Goal: Check status: Check status

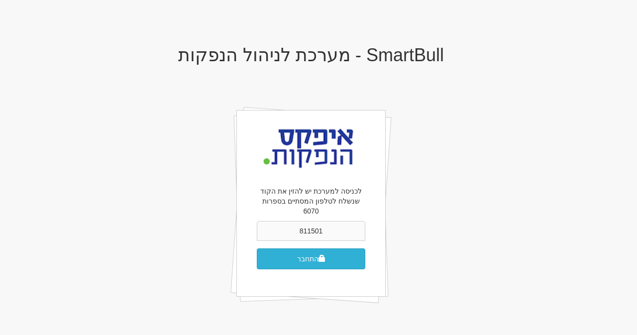
type input "811501"
click button "התחבר"
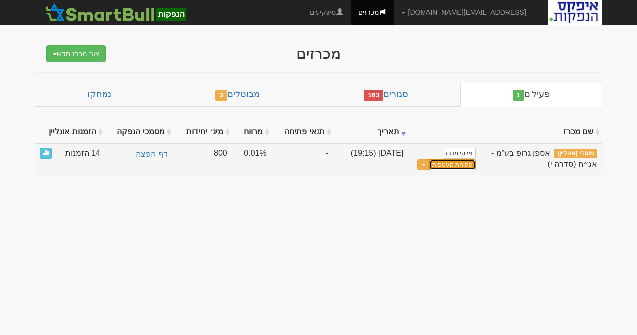
click at [447, 163] on button "פתיחת מעטפות" at bounding box center [453, 164] width 46 height 11
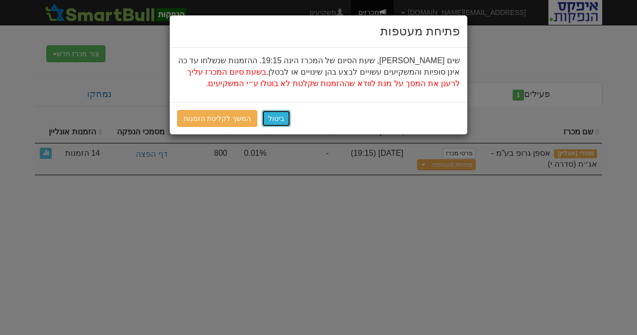
click at [273, 117] on button "ביטול" at bounding box center [276, 118] width 29 height 17
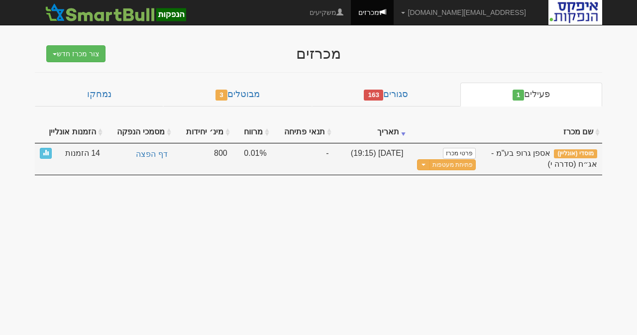
click at [78, 154] on span "14 הזמנות" at bounding box center [82, 153] width 35 height 11
click at [49, 153] on link at bounding box center [46, 153] width 12 height 11
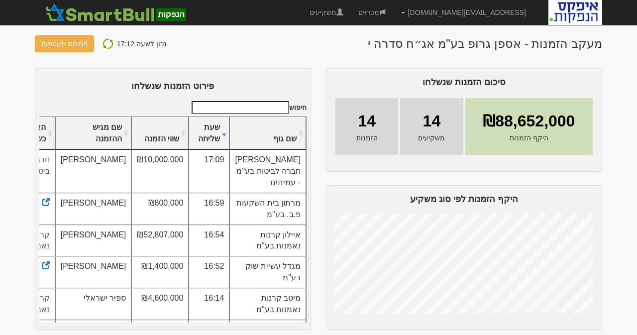
click at [47, 150] on th "הצהרת כשירות" at bounding box center [33, 133] width 44 height 33
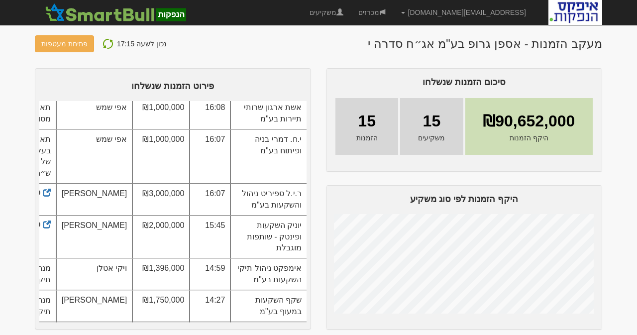
scroll to position [426, 0]
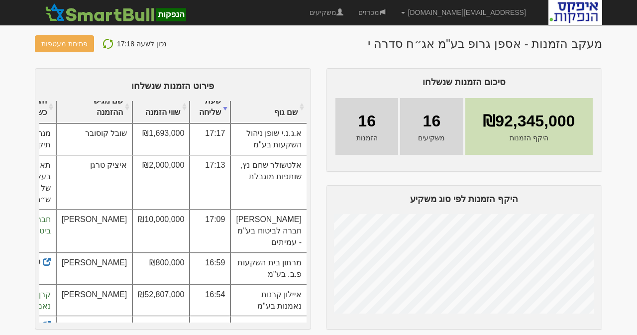
scroll to position [0, 0]
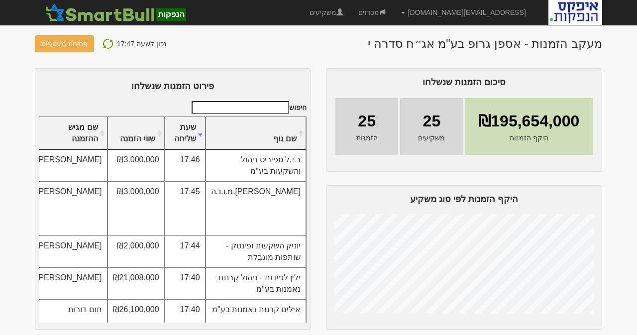
scroll to position [100, 0]
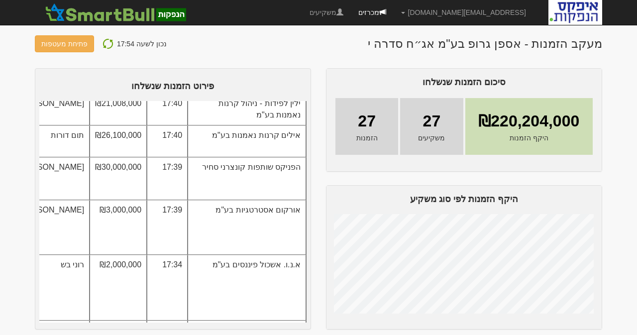
scroll to position [50, 0]
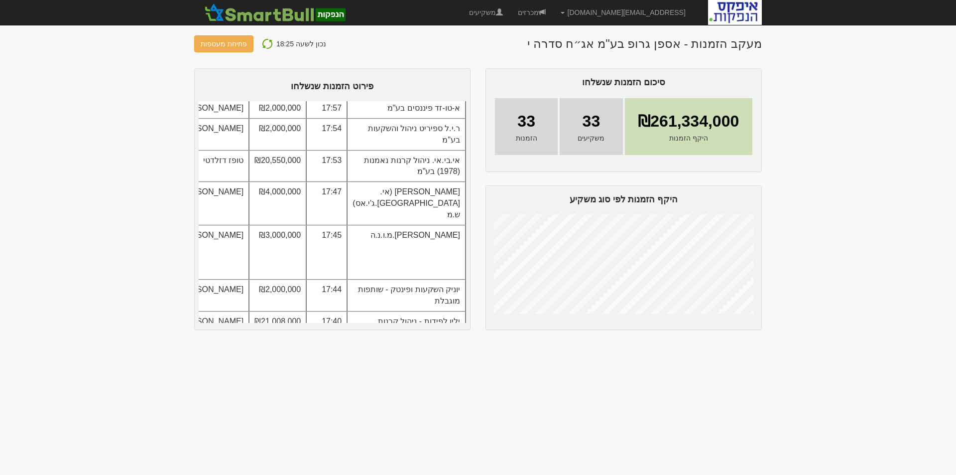
scroll to position [149, 0]
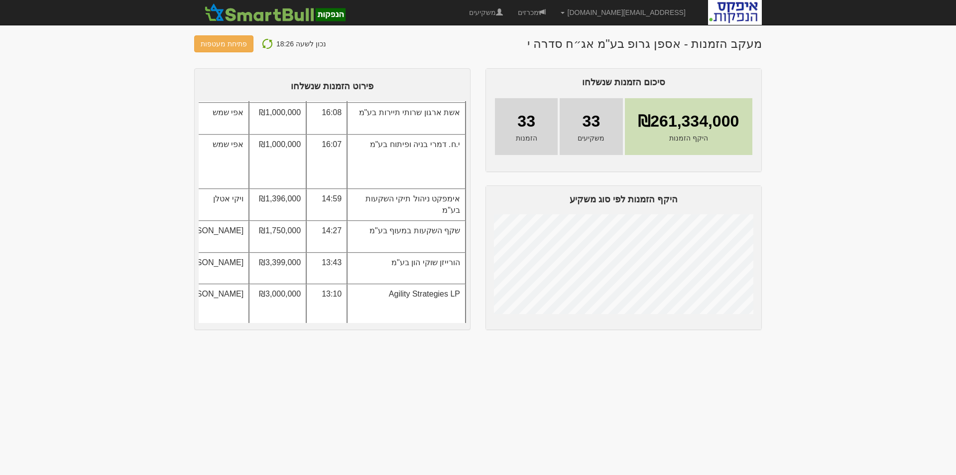
scroll to position [802, 0]
